Goal: Transaction & Acquisition: Purchase product/service

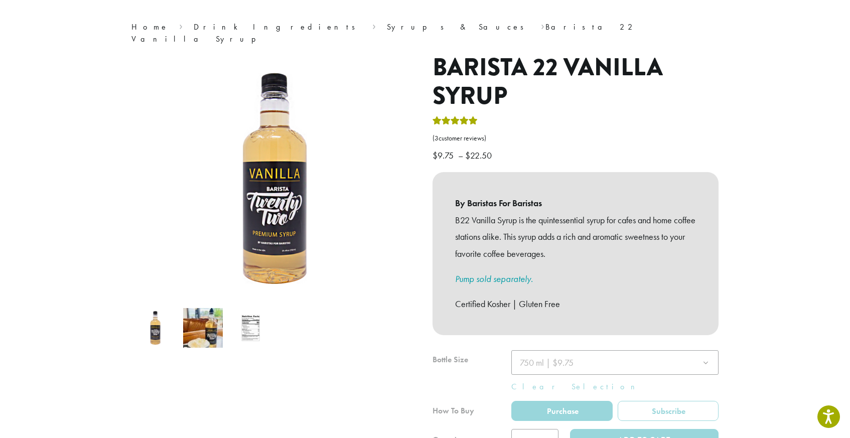
scroll to position [92, 0]
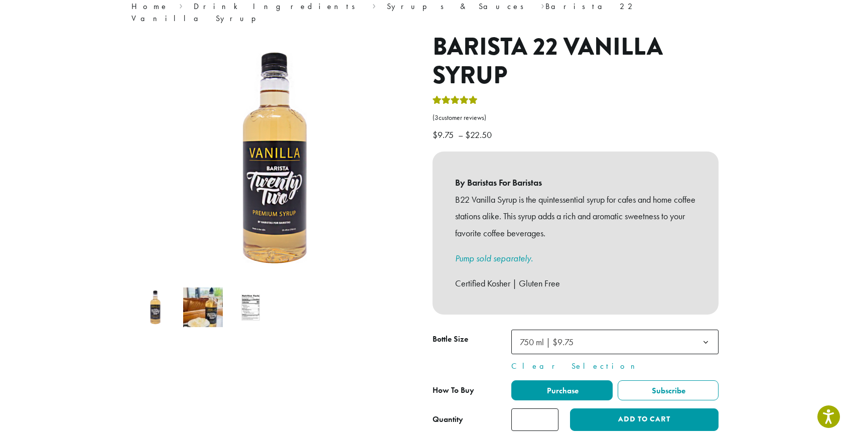
click at [251, 292] on img at bounding box center [251, 308] width 40 height 40
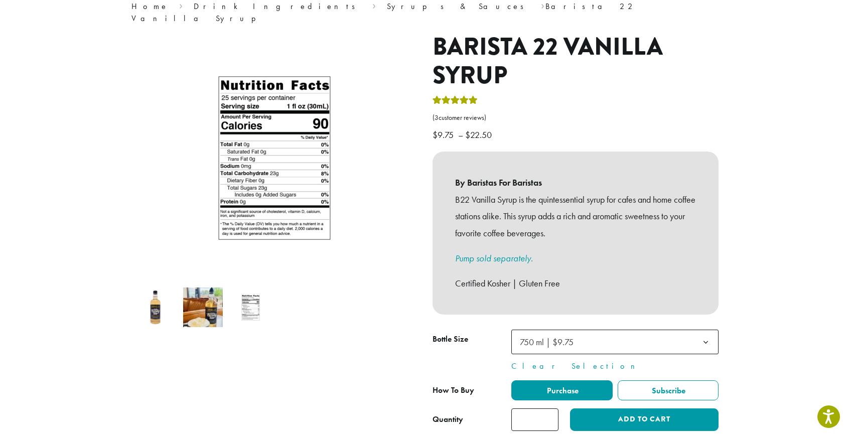
click at [163, 288] on img at bounding box center [156, 308] width 40 height 40
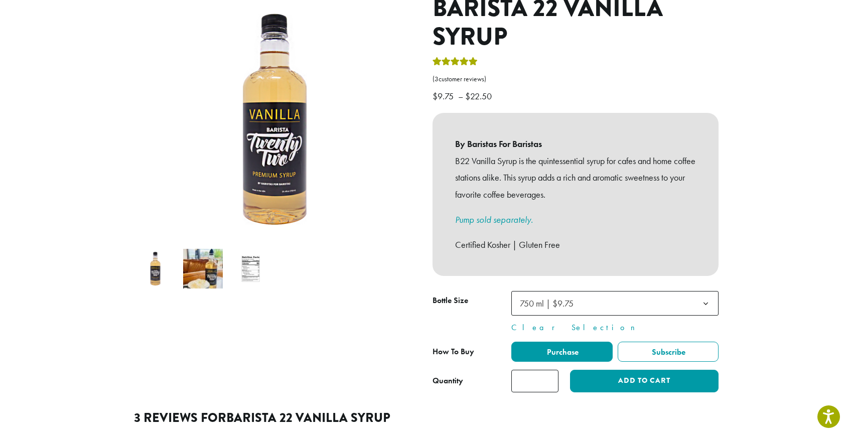
scroll to position [143, 0]
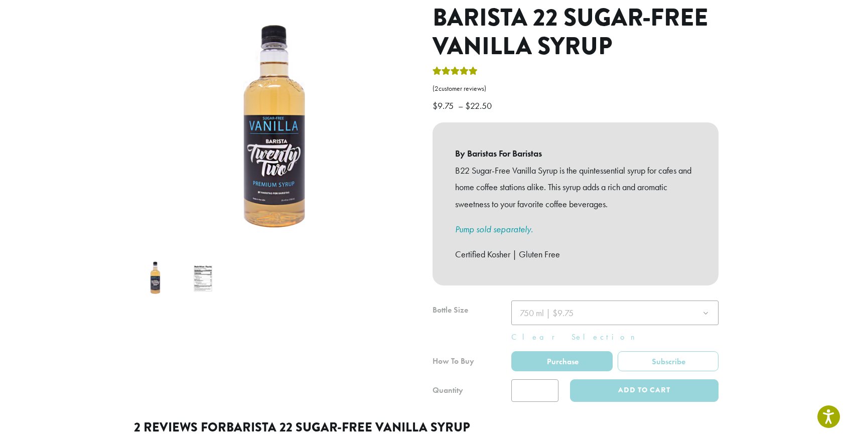
scroll to position [143, 0]
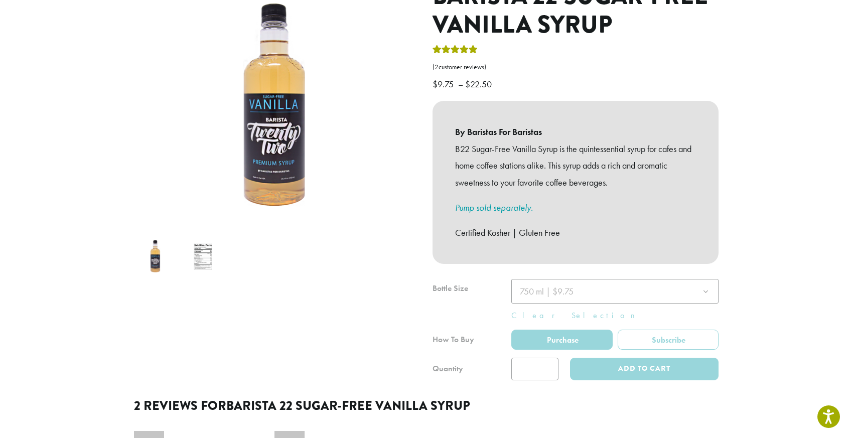
click at [202, 240] on img at bounding box center [203, 257] width 40 height 40
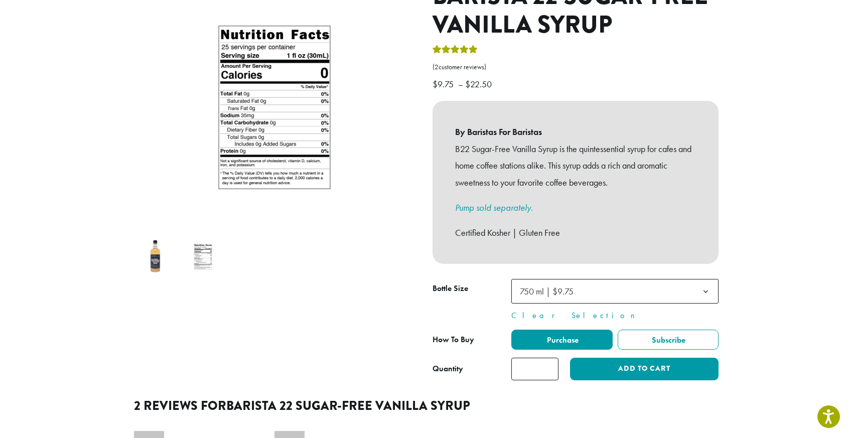
click at [156, 243] on img at bounding box center [156, 257] width 40 height 40
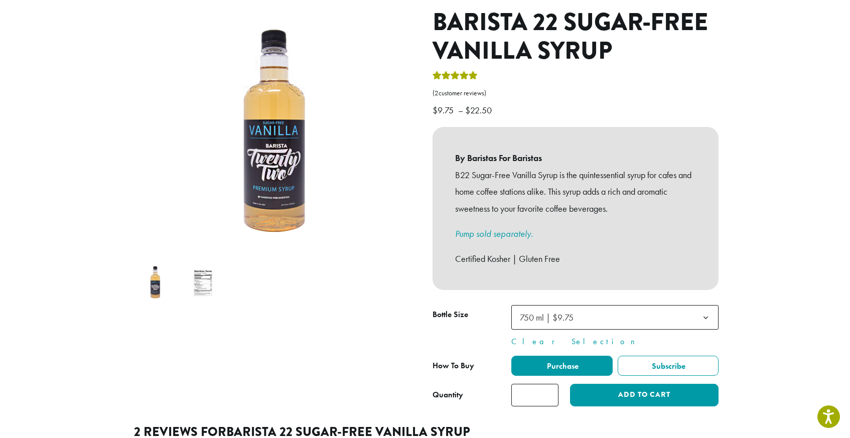
scroll to position [89, 0]
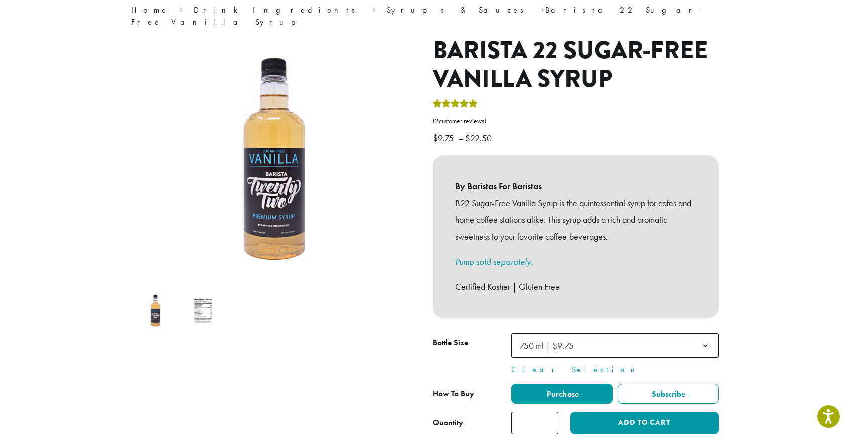
click at [203, 294] on img at bounding box center [203, 311] width 40 height 40
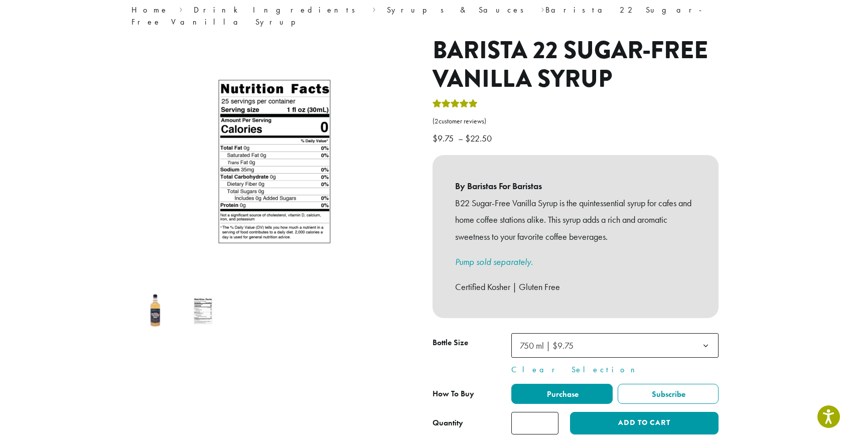
drag, startPoint x: 158, startPoint y: 289, endPoint x: 244, endPoint y: 270, distance: 88.5
click at [158, 291] on img at bounding box center [156, 311] width 40 height 40
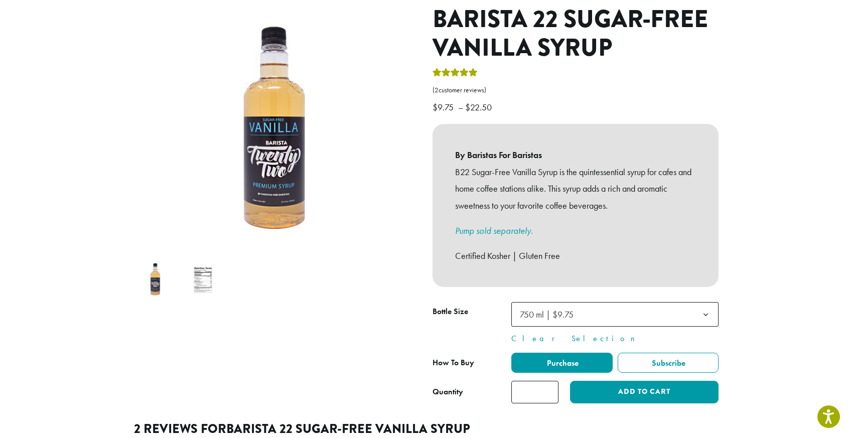
scroll to position [0, 0]
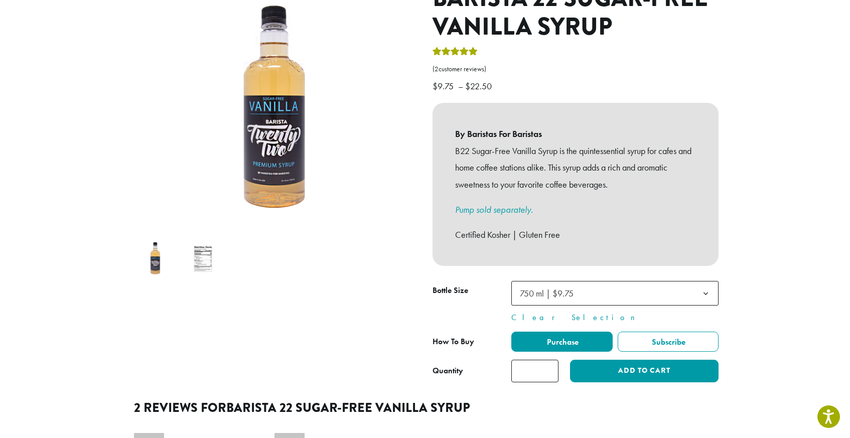
scroll to position [145, 0]
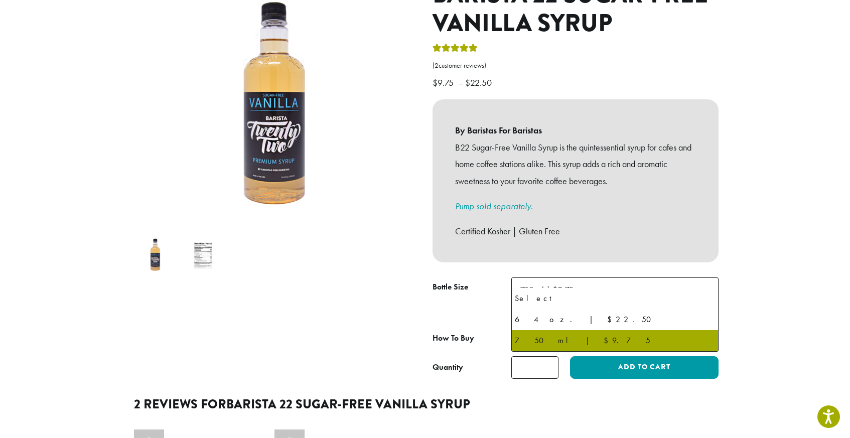
click at [560, 284] on span "750 ml | $9.75" at bounding box center [550, 290] width 68 height 20
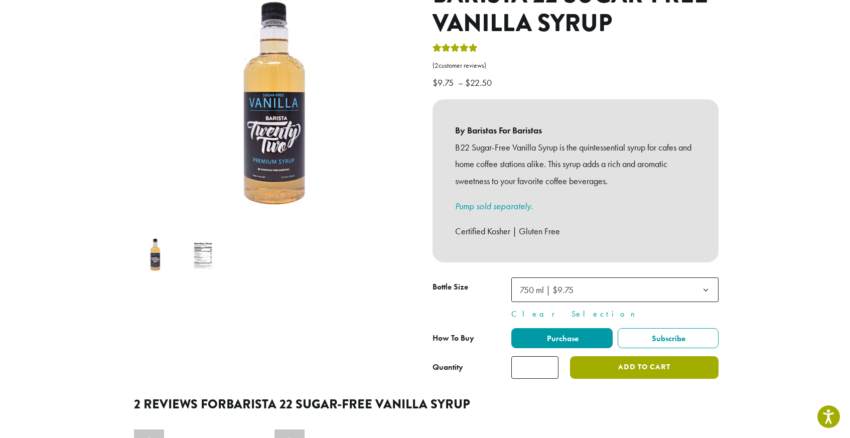
click at [616, 359] on button "Add to cart" at bounding box center [644, 367] width 149 height 23
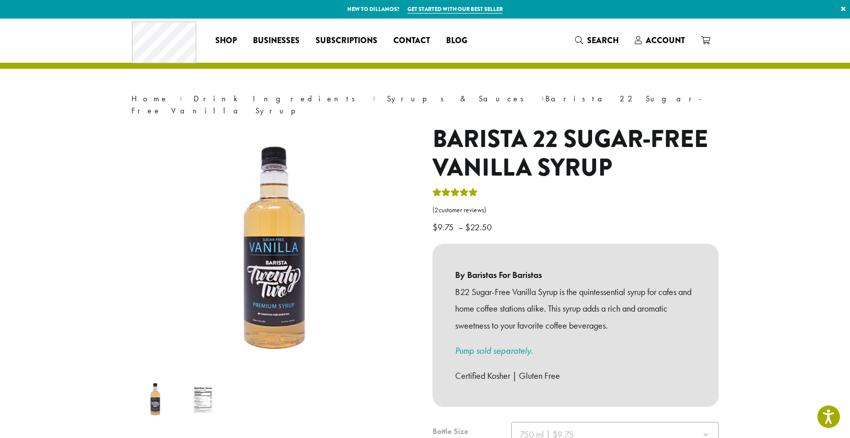
scroll to position [1, 0]
click at [707, 37] on icon at bounding box center [705, 40] width 9 height 8
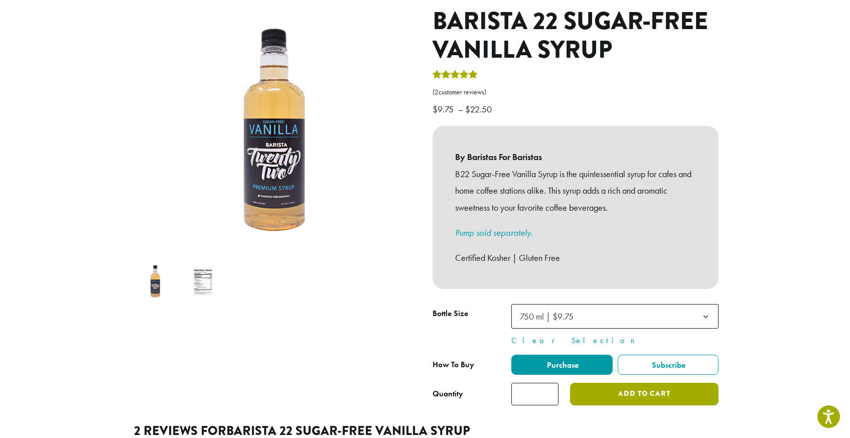
click at [588, 390] on button "Add to cart" at bounding box center [644, 394] width 149 height 23
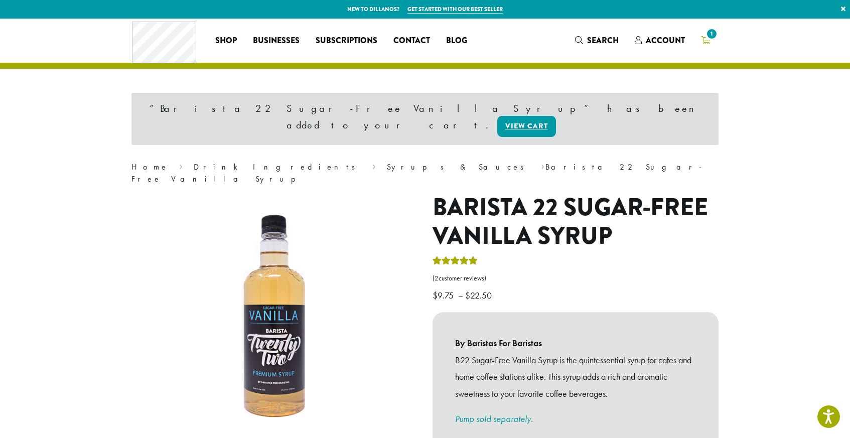
click at [711, 37] on span "1" at bounding box center [712, 34] width 14 height 14
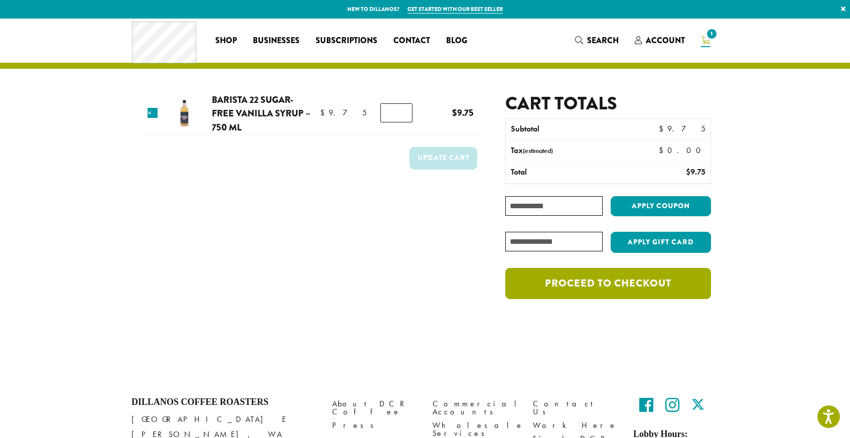
click at [614, 284] on link "Proceed to checkout" at bounding box center [608, 283] width 206 height 31
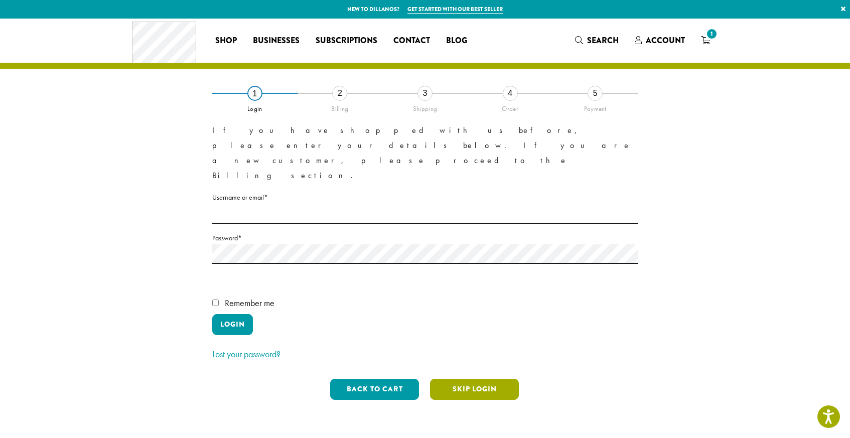
click at [472, 379] on button "Skip Login" at bounding box center [474, 389] width 89 height 21
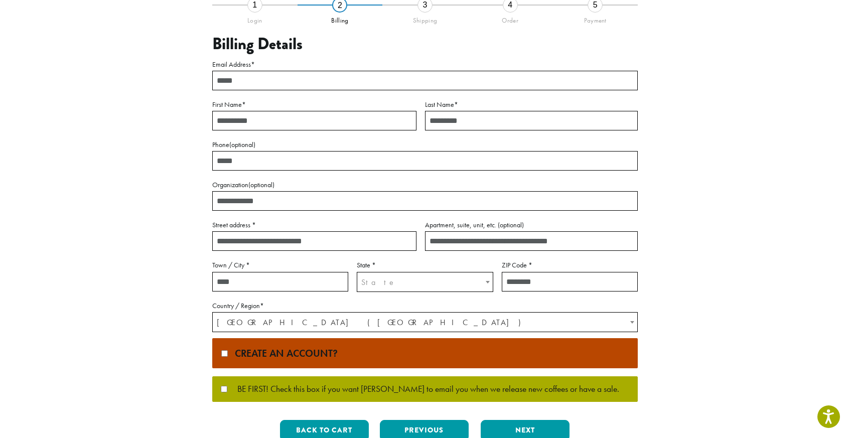
scroll to position [86, 0]
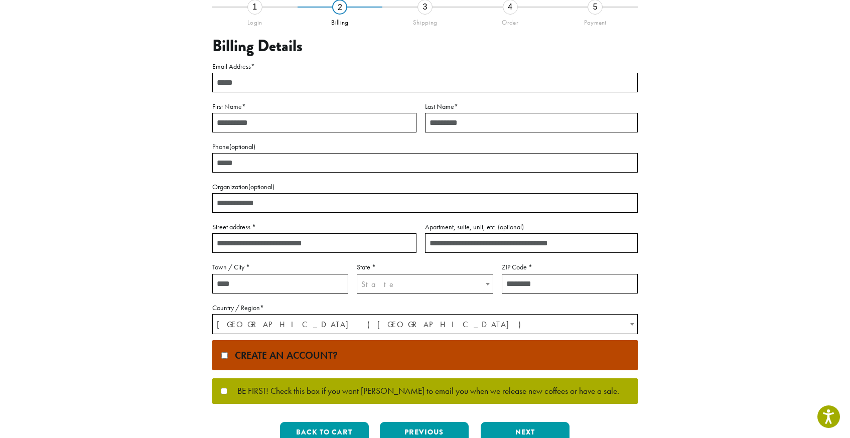
click at [261, 82] on input "Email Address *" at bounding box center [425, 83] width 426 height 20
type input "**********"
type input "*"
type input "******"
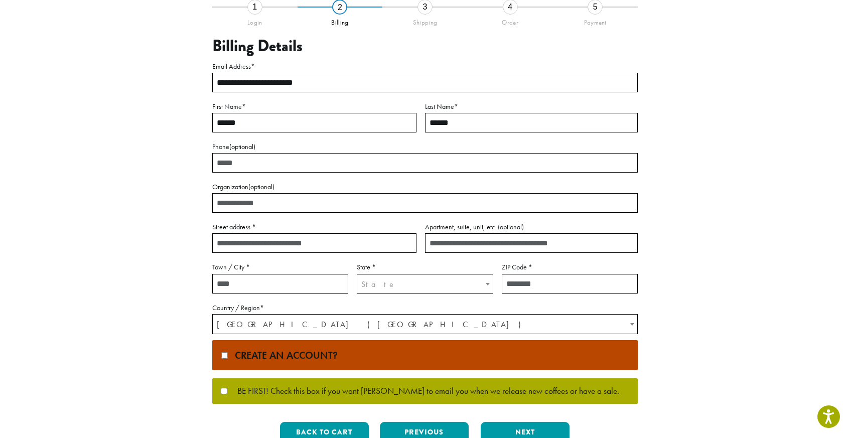
type input "**********"
type input "*******"
select select "**"
type input "*****"
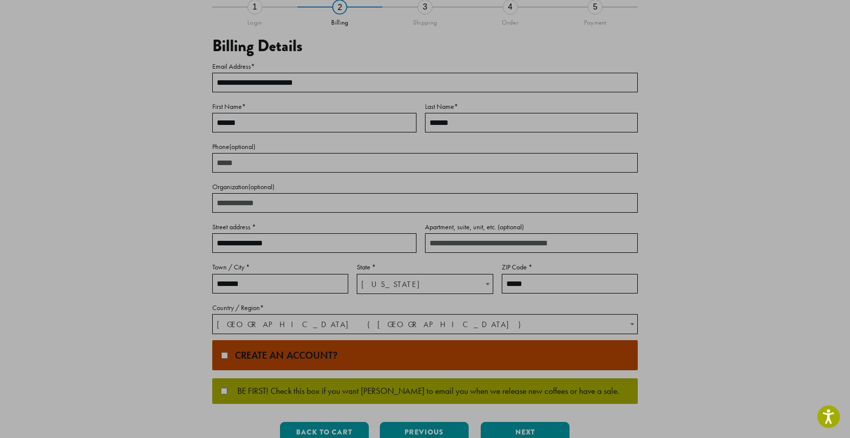
click at [136, 145] on div "**********" at bounding box center [425, 204] width 602 height 544
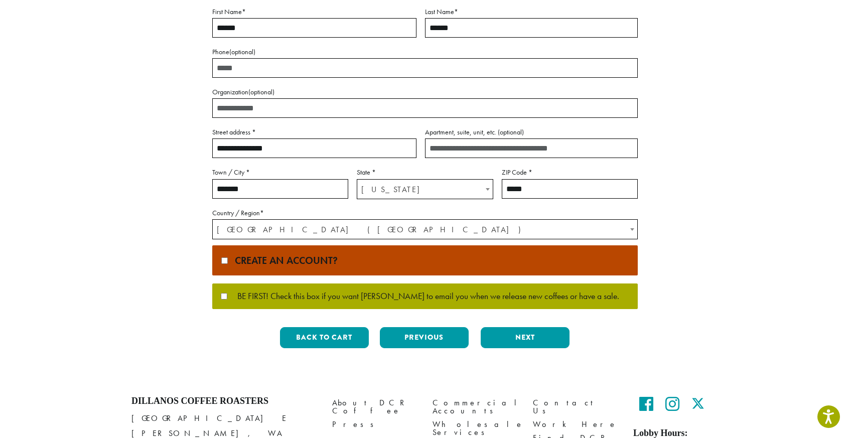
scroll to position [185, 0]
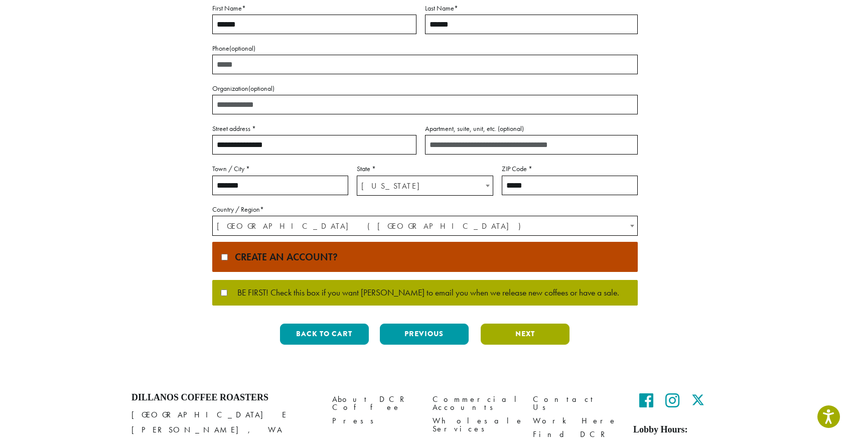
click at [502, 334] on button "Next" at bounding box center [525, 334] width 89 height 21
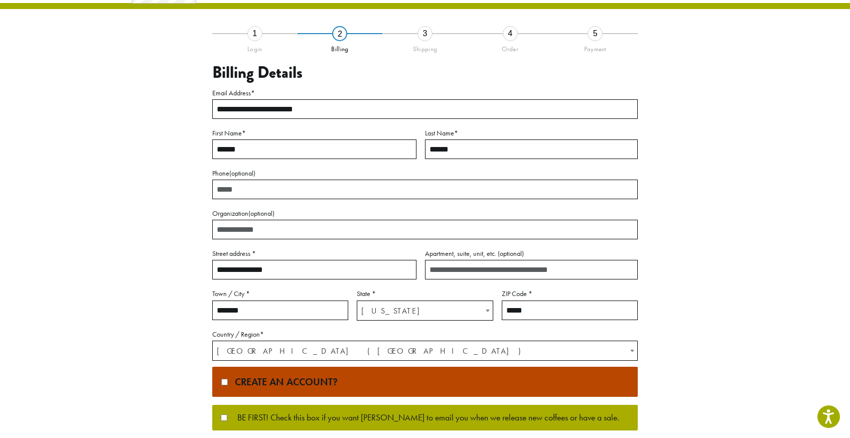
scroll to position [0, 0]
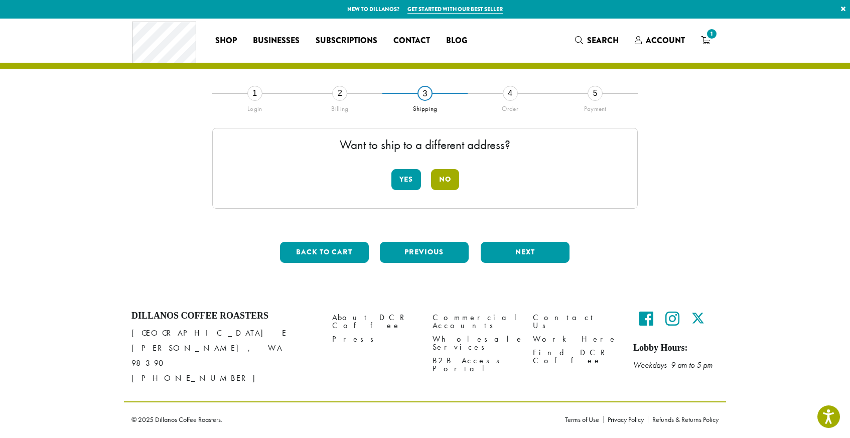
click at [442, 181] on button "No" at bounding box center [445, 179] width 28 height 21
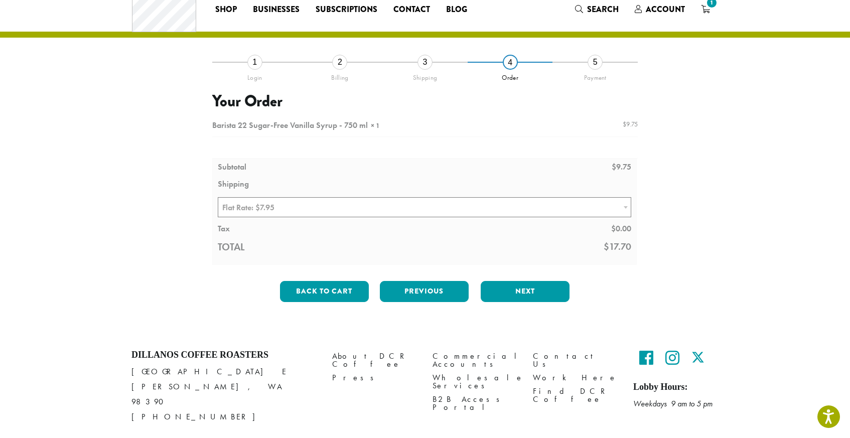
scroll to position [37, 0]
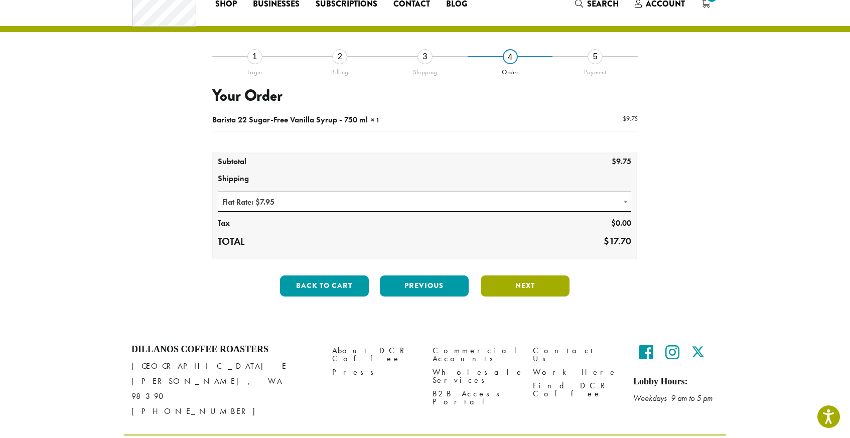
click at [516, 290] on button "Next" at bounding box center [525, 286] width 89 height 21
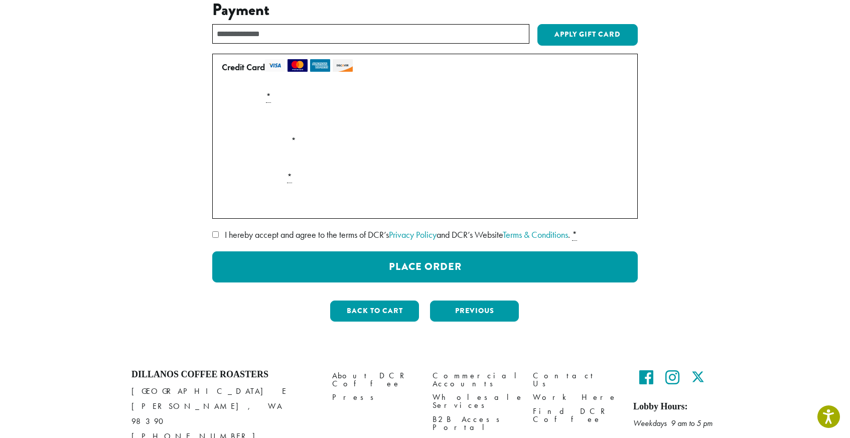
scroll to position [116, 0]
